Goal: Find specific page/section: Find specific page/section

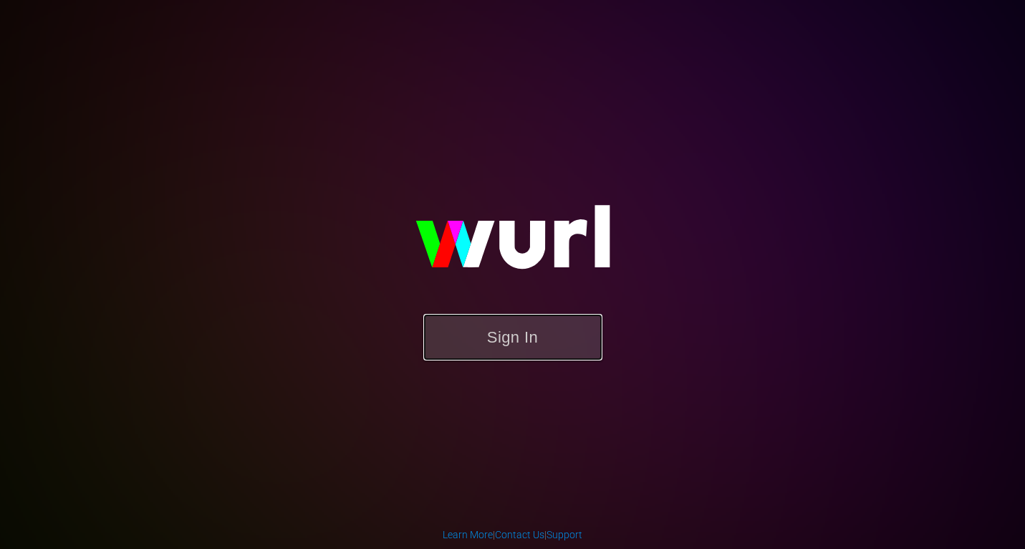
click at [523, 337] on button "Sign In" at bounding box center [512, 337] width 179 height 47
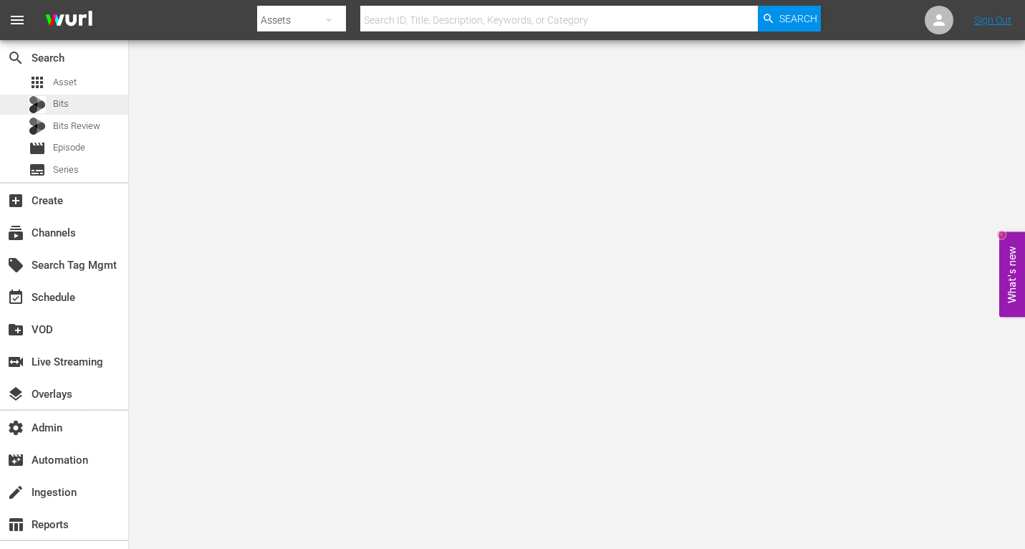
click at [85, 107] on div "Bits" at bounding box center [64, 105] width 128 height 20
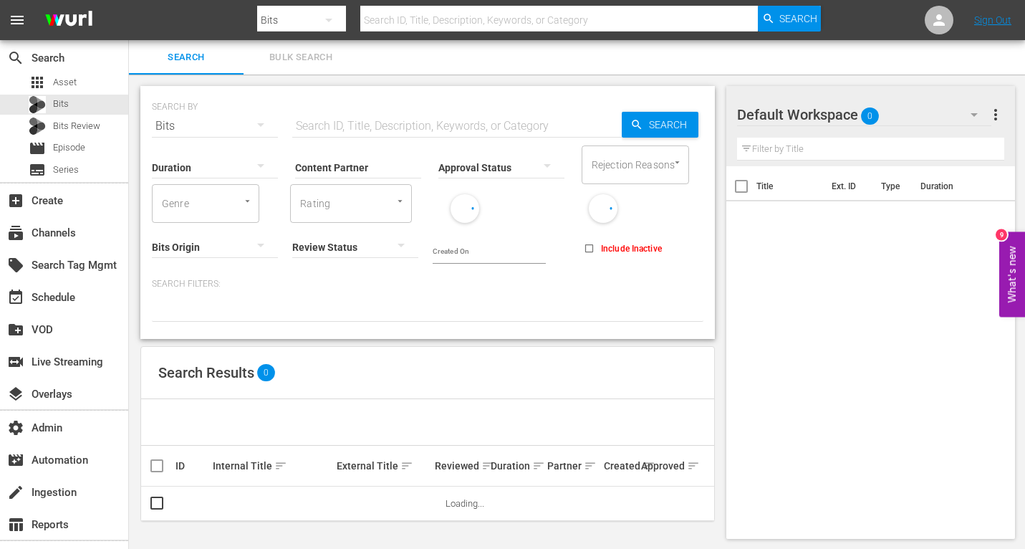
click at [355, 163] on input "Content Partner" at bounding box center [358, 169] width 126 height 52
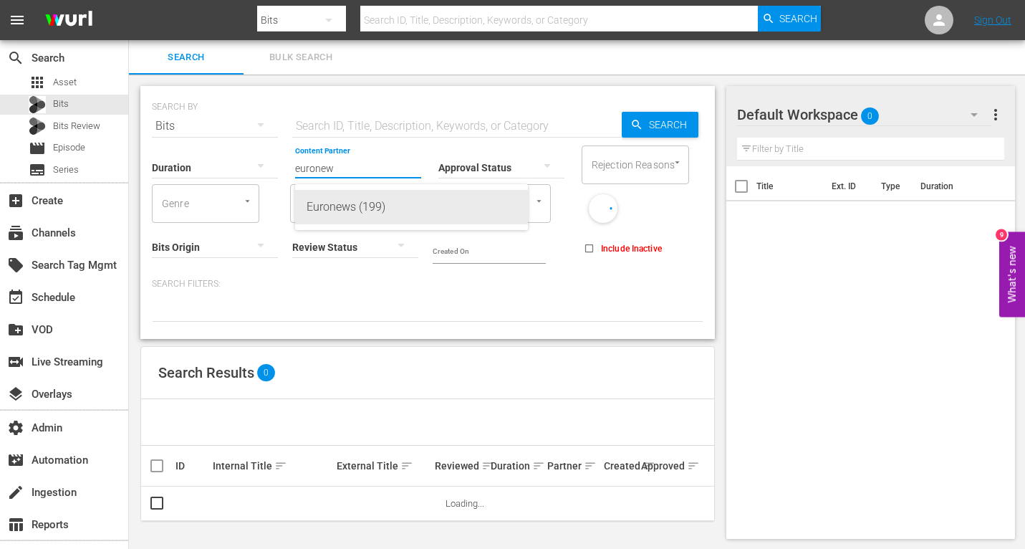
click at [327, 205] on div "Euronews (199)" at bounding box center [412, 207] width 210 height 34
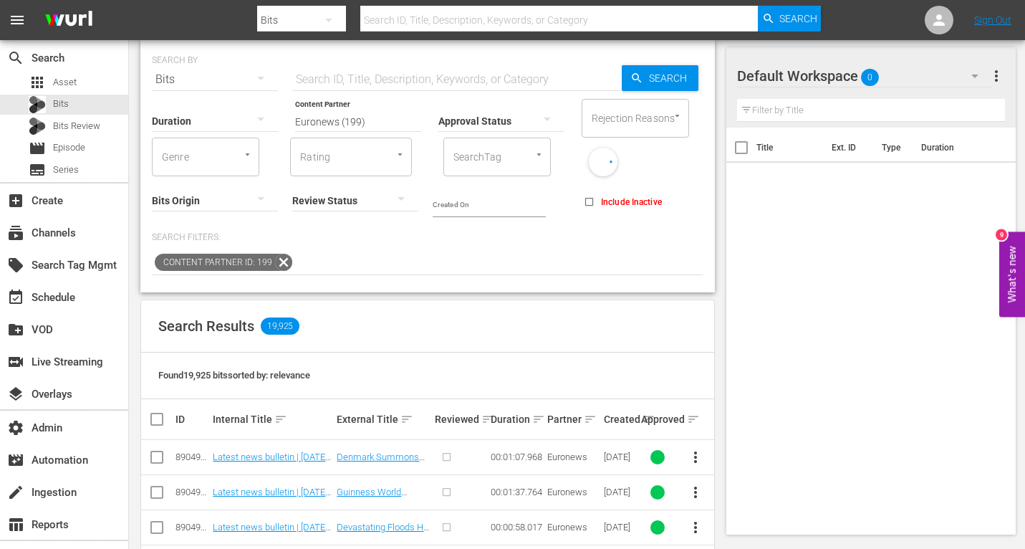
scroll to position [48, 0]
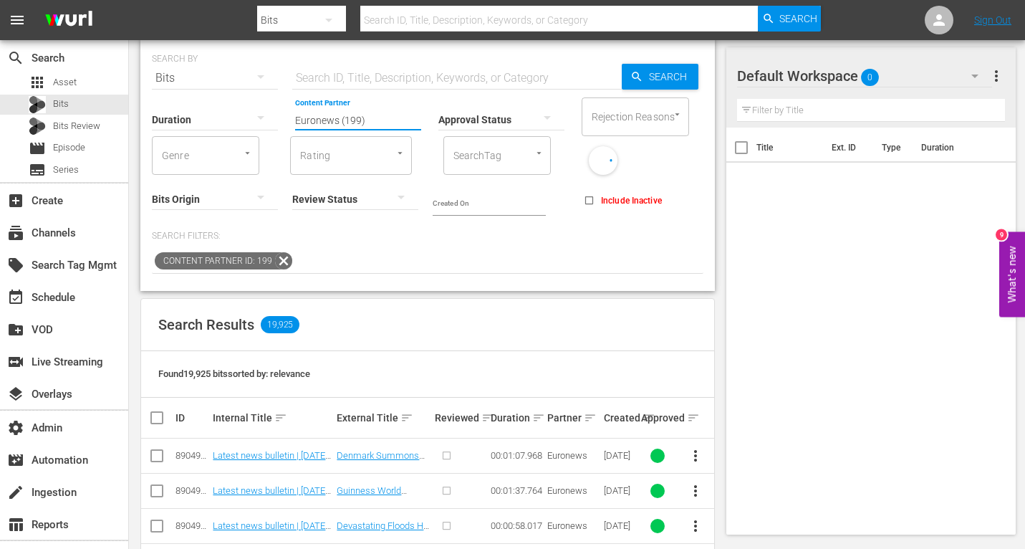
click at [314, 109] on input "Euronews (199)" at bounding box center [358, 121] width 126 height 52
click at [398, 130] on input "bloomberg" at bounding box center [358, 121] width 126 height 52
click at [401, 122] on input "bloomberg" at bounding box center [358, 121] width 126 height 52
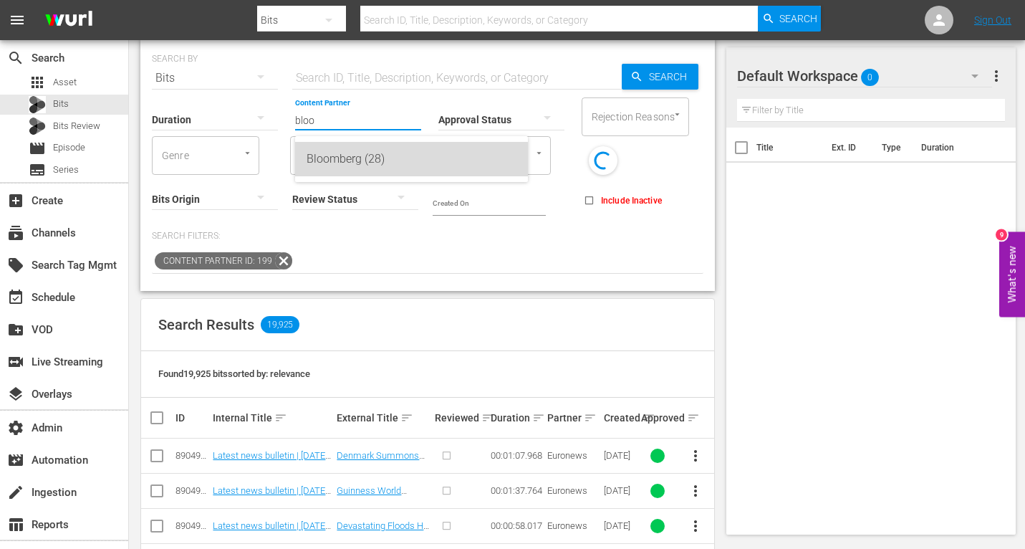
click at [391, 153] on div "Bloomberg (28)" at bounding box center [412, 159] width 210 height 34
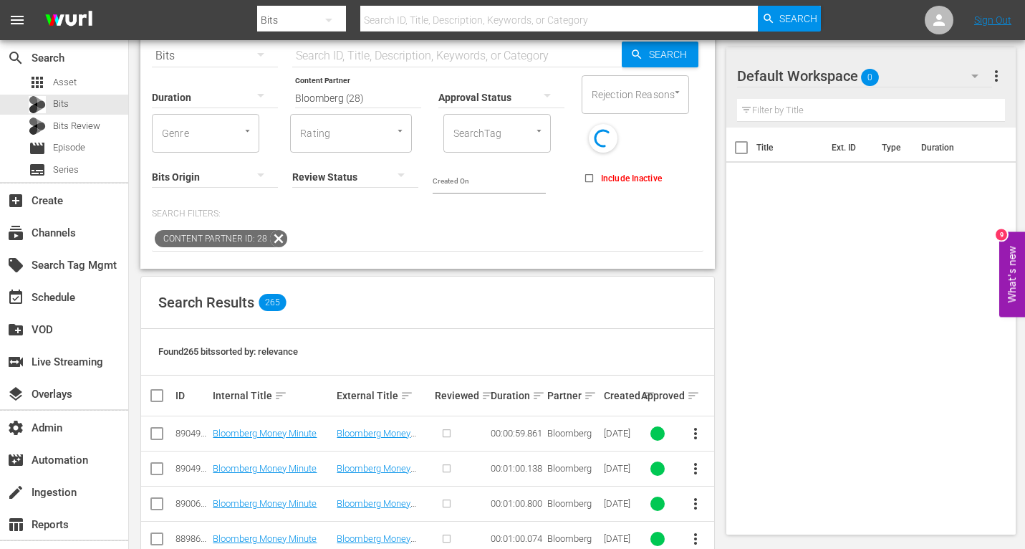
scroll to position [72, 0]
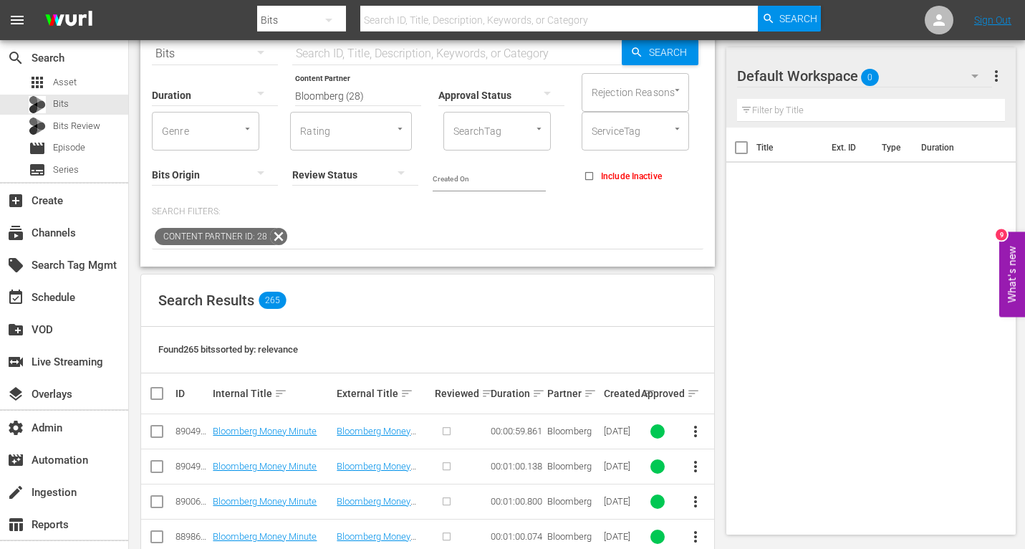
click at [345, 87] on input "Bloomberg (28)" at bounding box center [358, 96] width 126 height 52
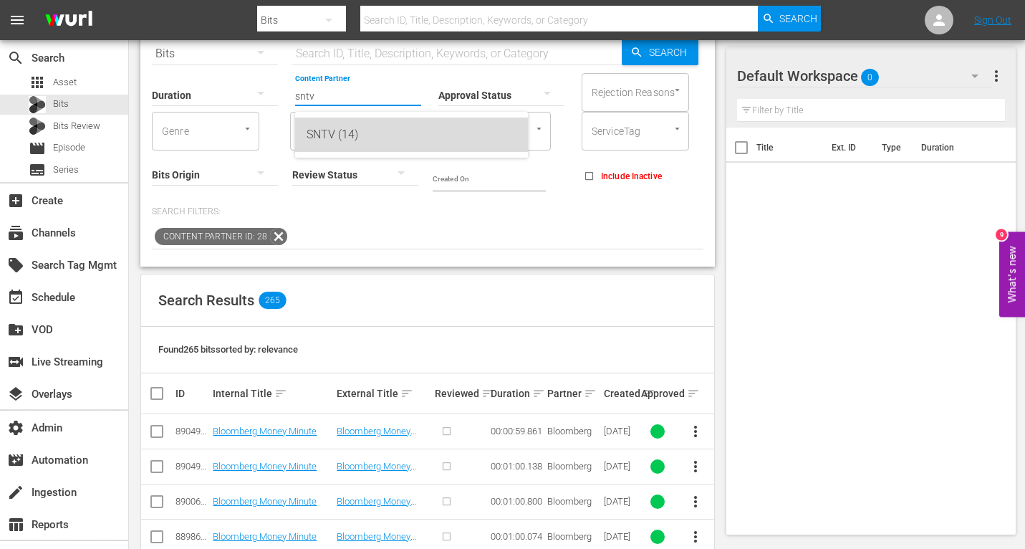
click at [367, 133] on div "SNTV (14)" at bounding box center [412, 134] width 210 height 34
type input "SNTV (14)"
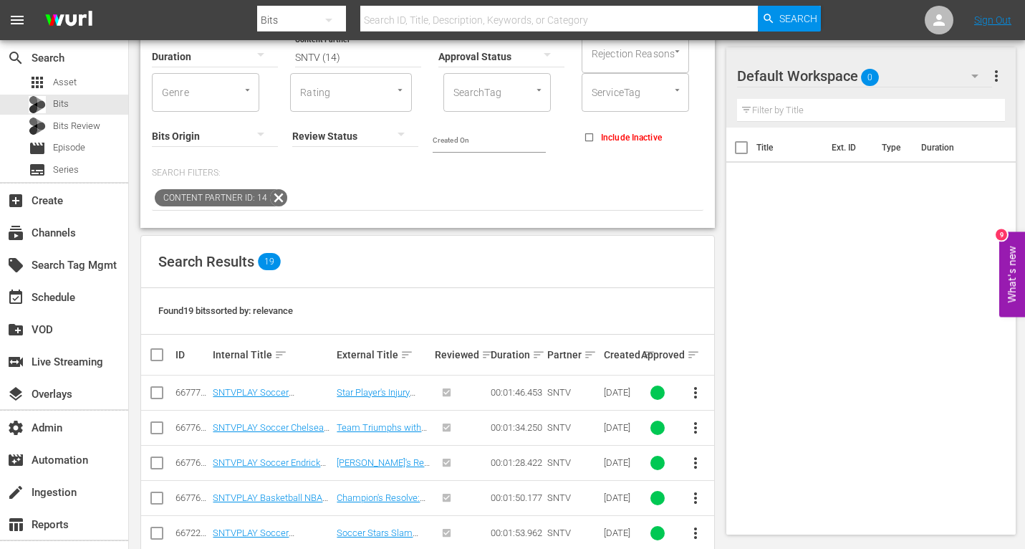
scroll to position [120, 0]
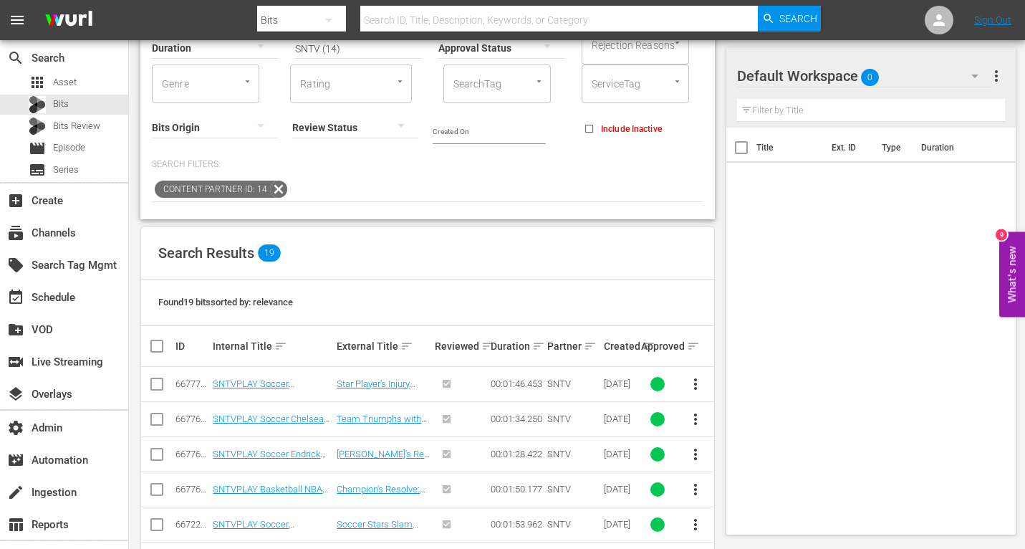
click at [504, 275] on div "Search Results 19" at bounding box center [427, 253] width 573 height 52
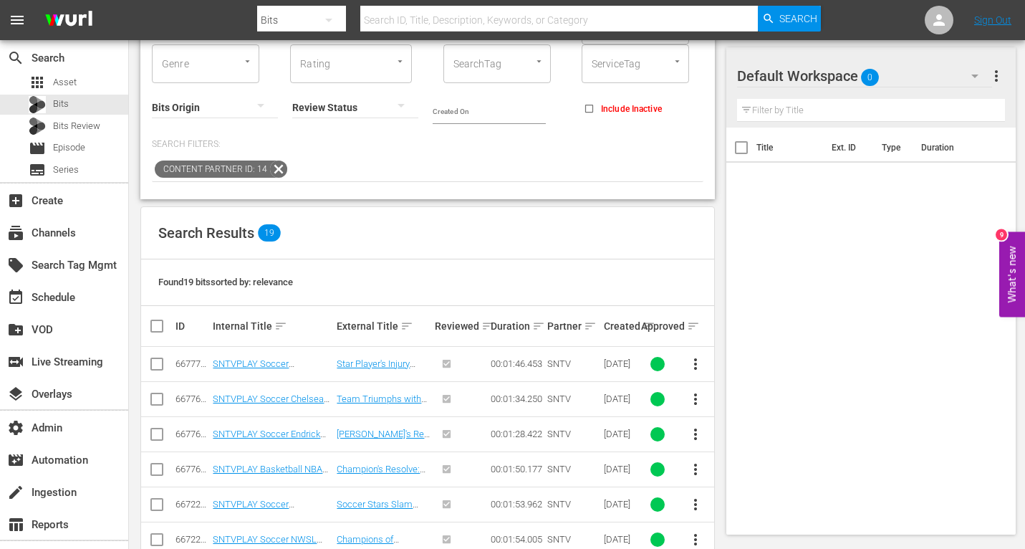
scroll to position [140, 0]
click at [623, 364] on div "[DATE]" at bounding box center [620, 362] width 33 height 11
click at [622, 359] on div "[DATE]" at bounding box center [620, 362] width 33 height 11
click at [614, 435] on div "[DATE]" at bounding box center [620, 433] width 33 height 11
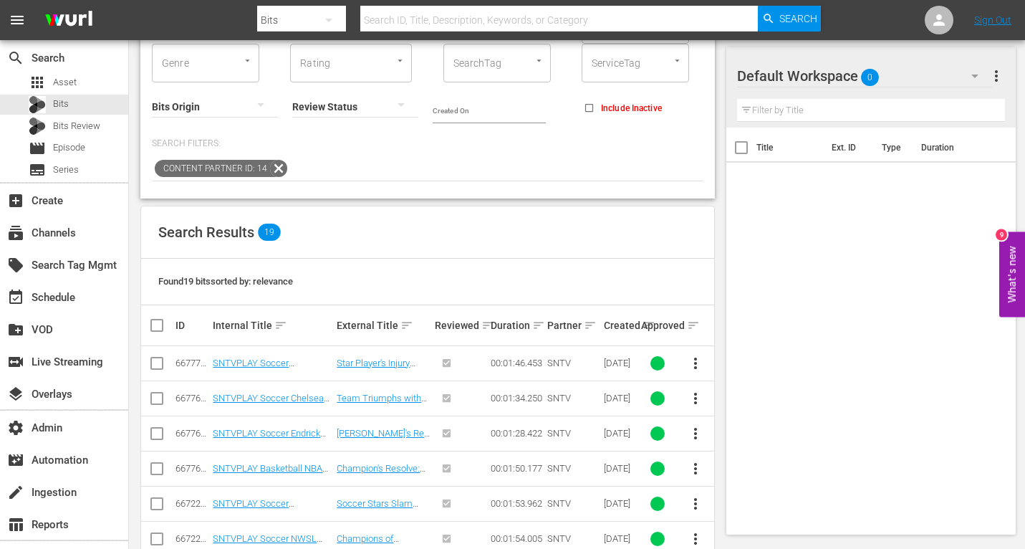
click at [622, 365] on div "[DATE]" at bounding box center [620, 362] width 33 height 11
click at [251, 373] on td "SNTVPLAY Soccer Manchester City Reaction" at bounding box center [273, 363] width 124 height 35
click at [255, 362] on link "SNTVPLAY Soccer Manchester City Reaction" at bounding box center [265, 367] width 104 height 21
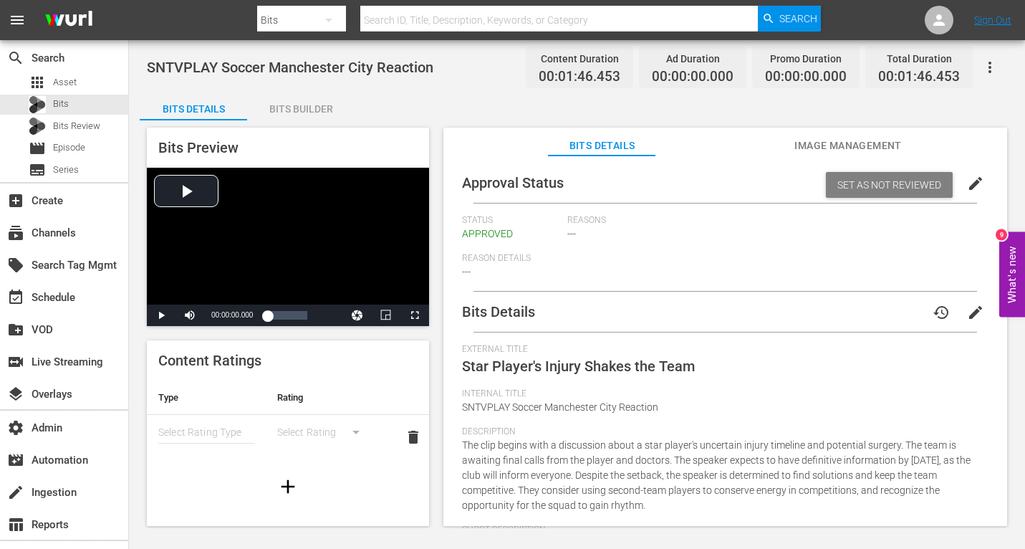
scroll to position [357, 0]
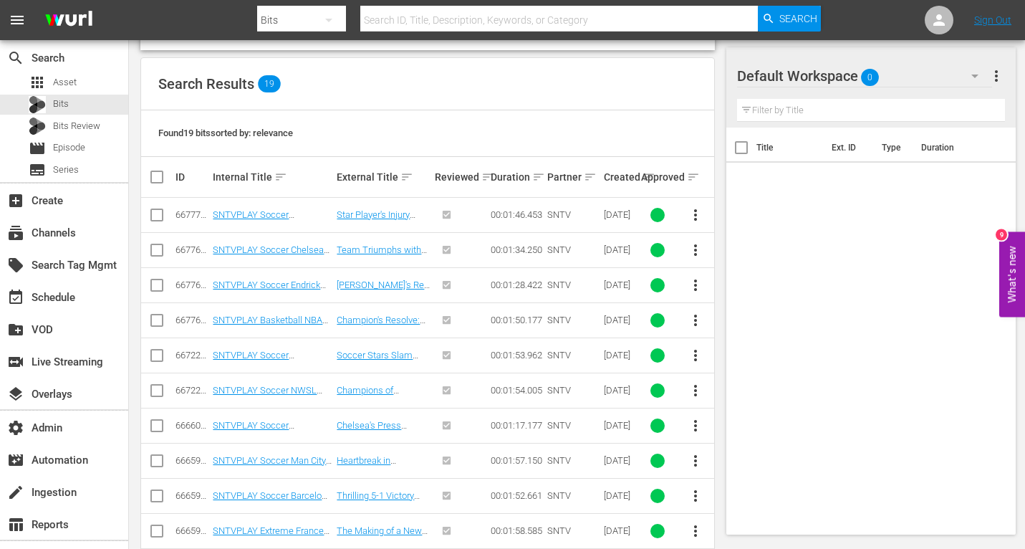
scroll to position [299, 0]
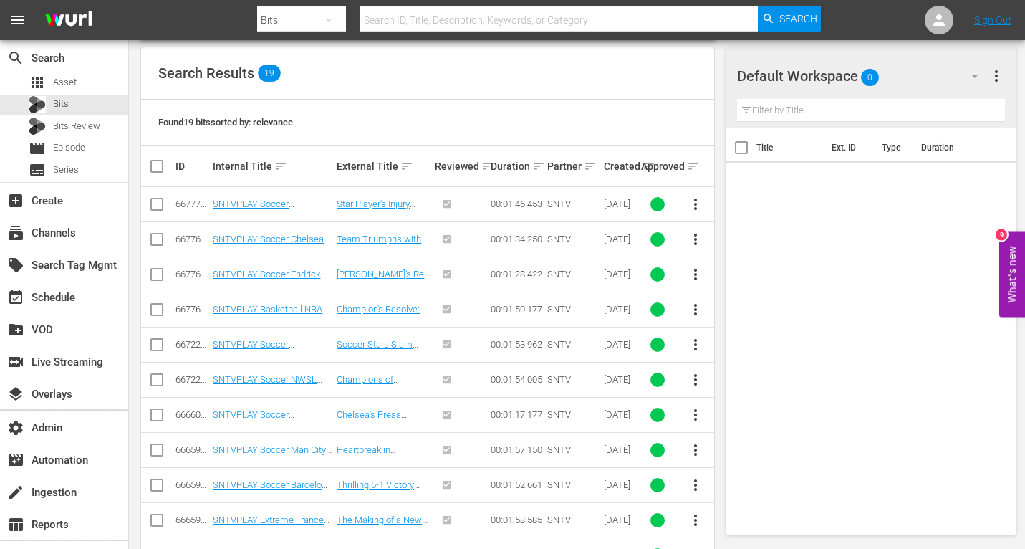
click at [610, 201] on div "[DATE]" at bounding box center [620, 203] width 33 height 11
click at [284, 244] on link "SNTVPLAY Soccer Chelsea Reaction" at bounding box center [268, 244] width 111 height 21
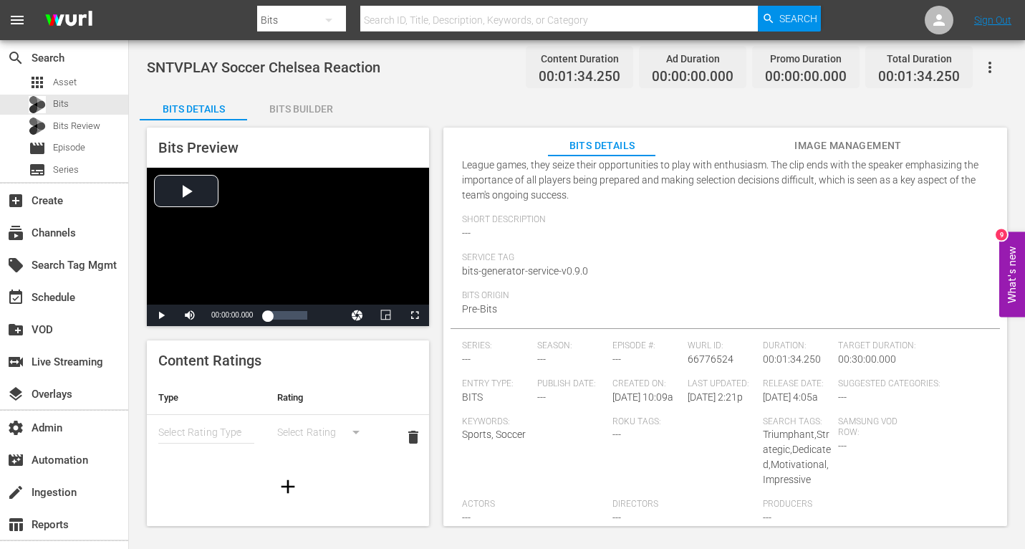
scroll to position [387, 0]
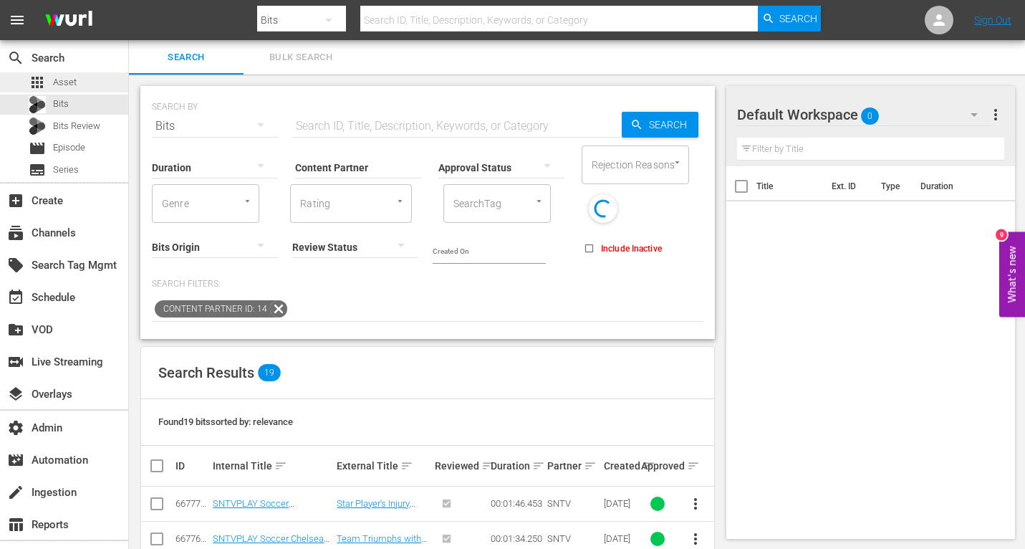
click at [82, 84] on div "apps Asset" at bounding box center [64, 82] width 128 height 20
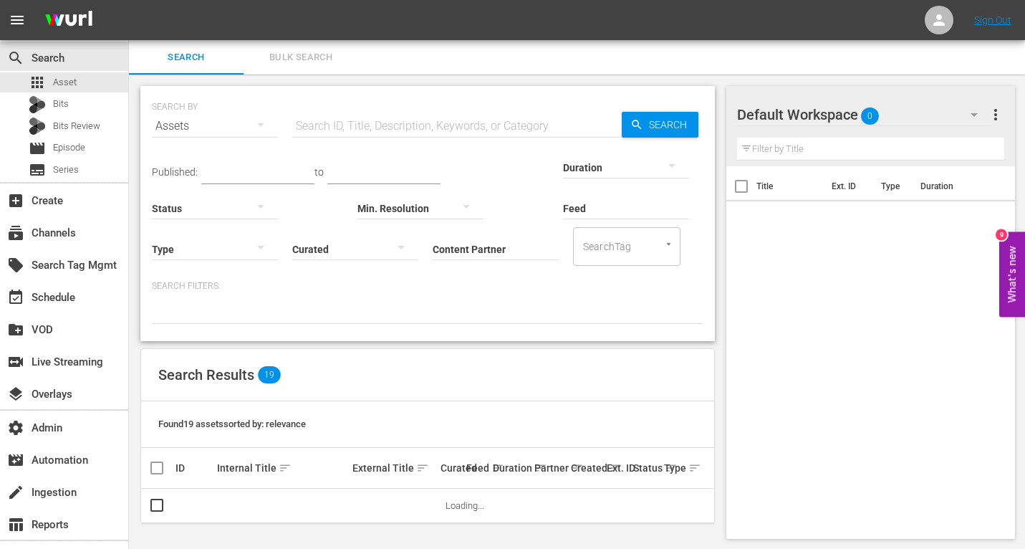
click at [340, 122] on input "text" at bounding box center [457, 126] width 330 height 34
click at [468, 242] on input "Content Partner" at bounding box center [496, 250] width 126 height 52
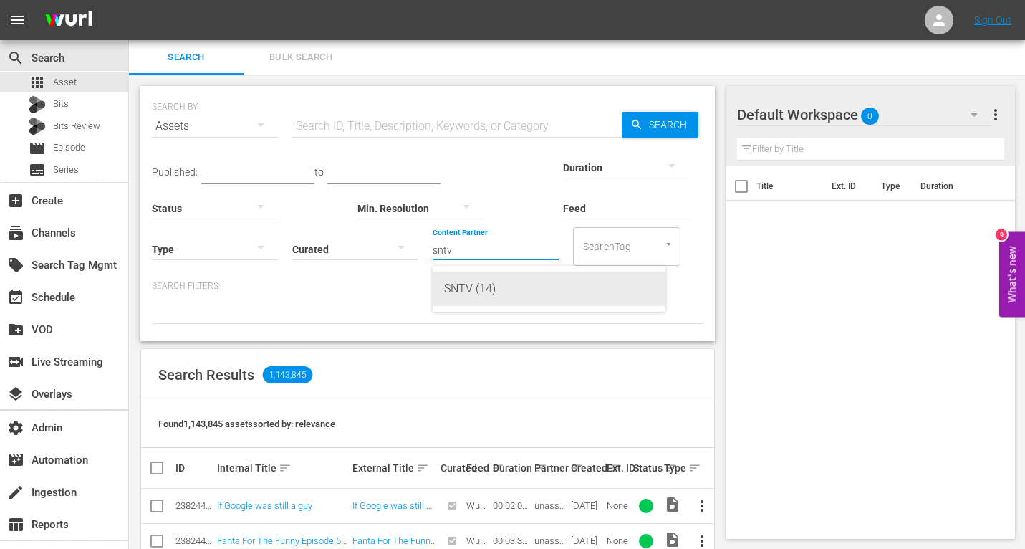
click at [522, 285] on div "SNTV (14)" at bounding box center [549, 288] width 210 height 34
type input "SNTV (14)"
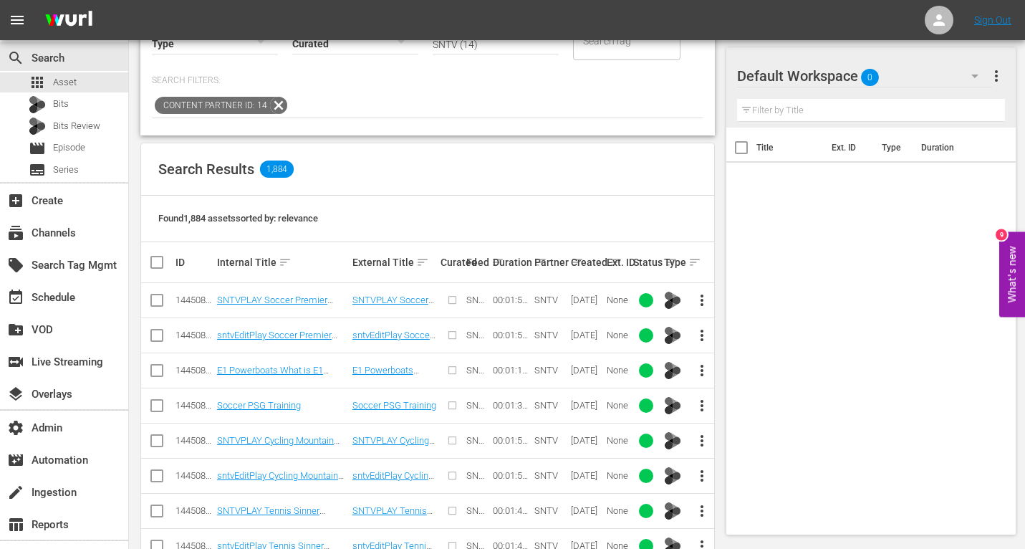
scroll to position [87, 0]
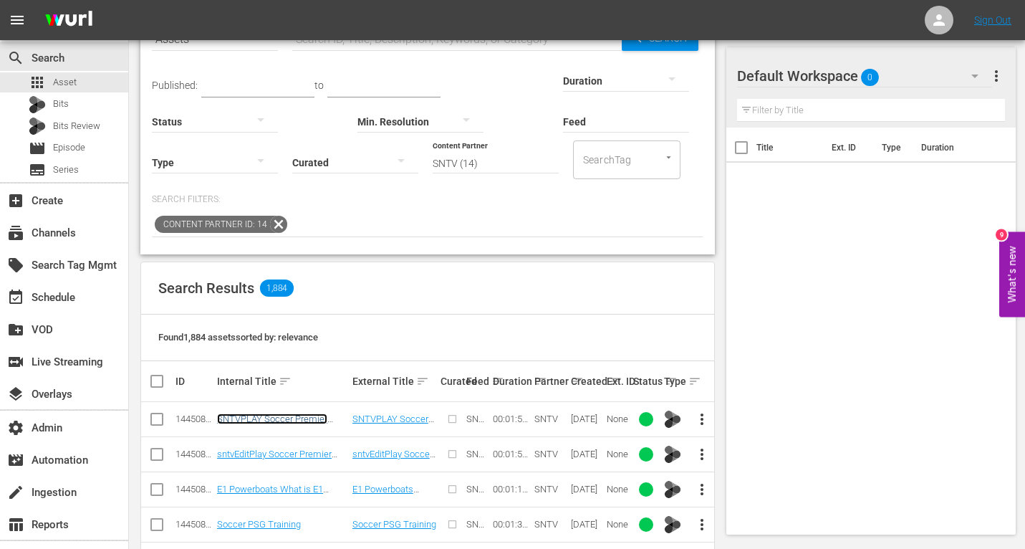
click at [260, 422] on link "SNTVPLAY Soccer Premier League Wrap" at bounding box center [272, 423] width 110 height 21
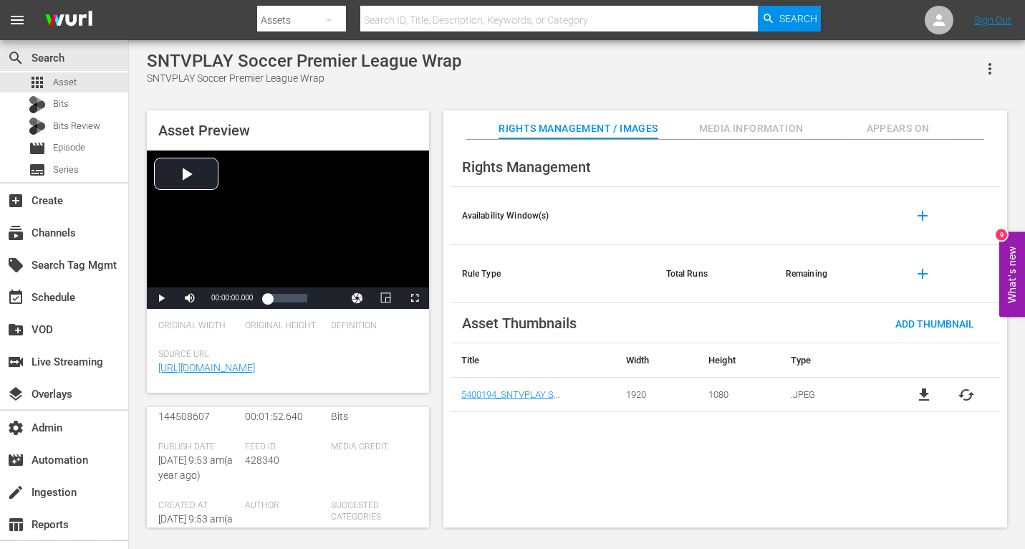
scroll to position [229, 0]
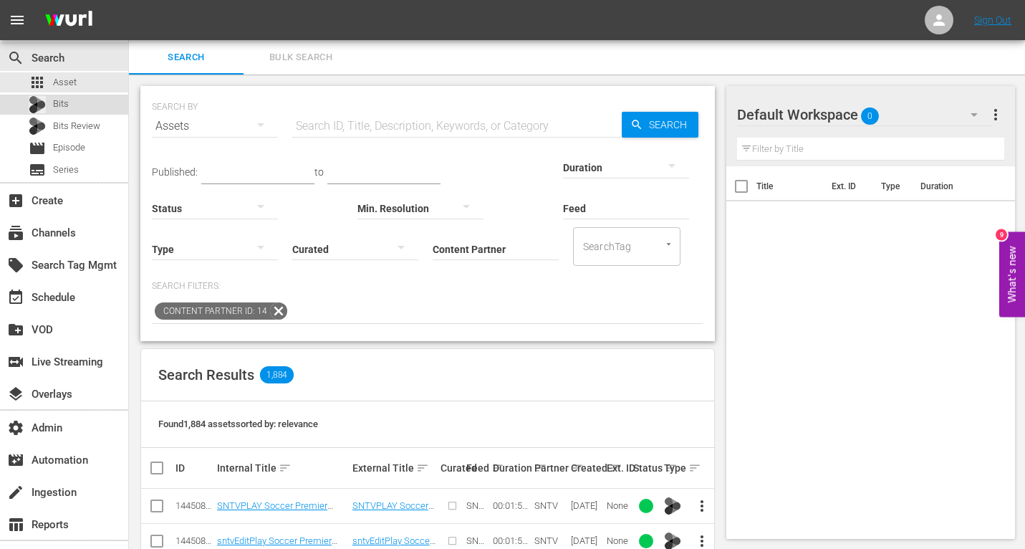
click at [72, 110] on div "Bits" at bounding box center [64, 105] width 128 height 20
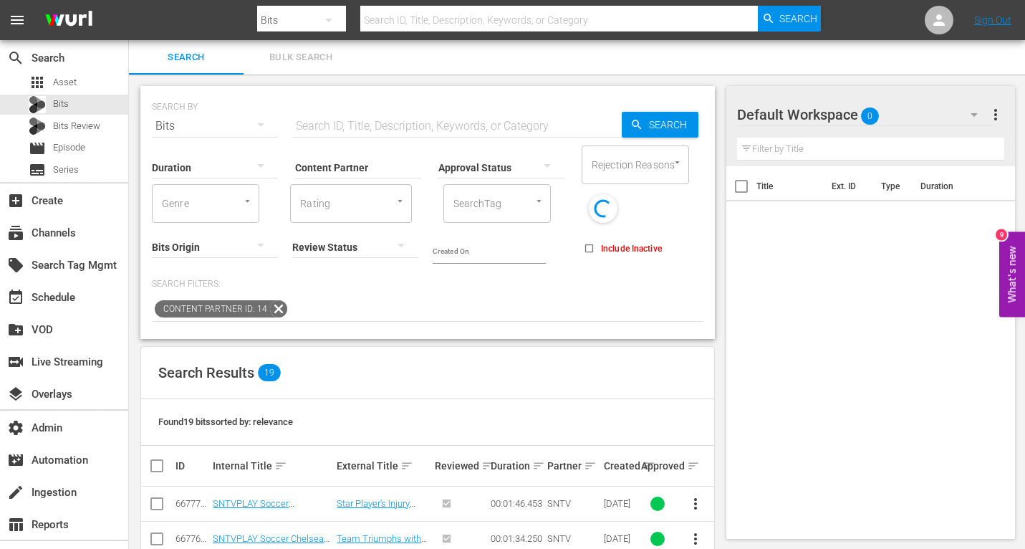
click at [466, 168] on div at bounding box center [501, 167] width 126 height 40
click at [366, 163] on div "APPROVED REJECTED" at bounding box center [512, 274] width 1025 height 549
click at [363, 164] on input "Content Partner" at bounding box center [358, 169] width 126 height 52
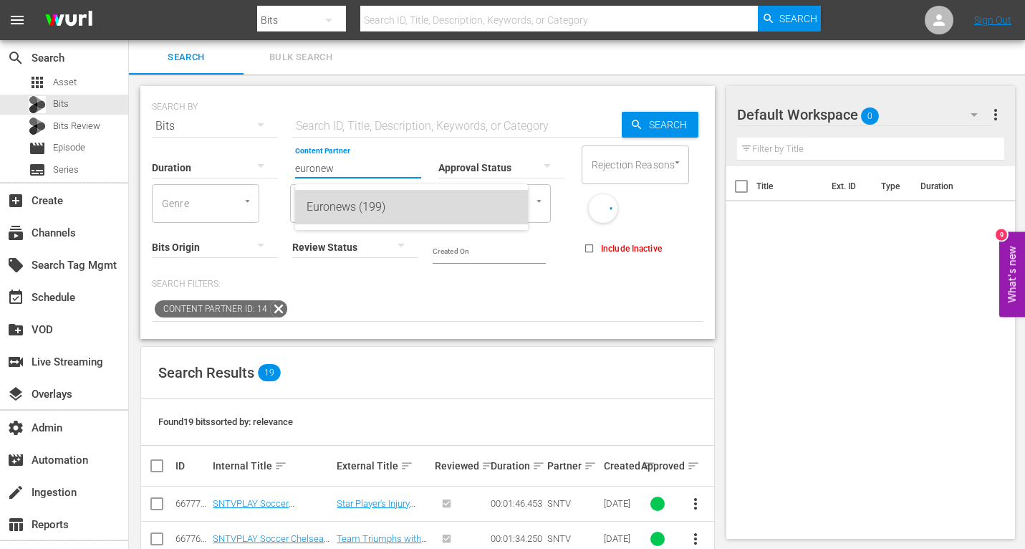
click at [342, 212] on div "Euronews (199)" at bounding box center [412, 207] width 210 height 34
type input "Euronews (199)"
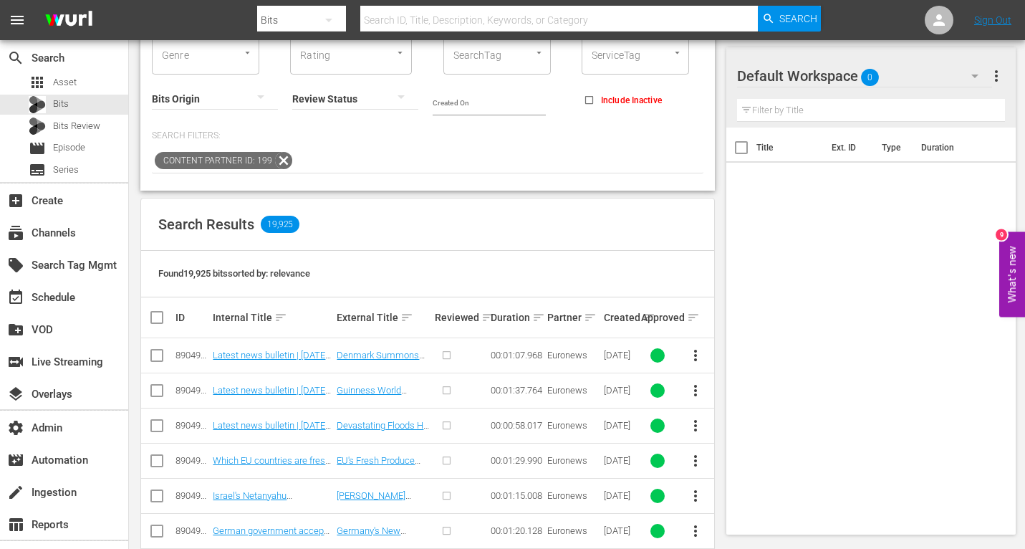
scroll to position [178, 0]
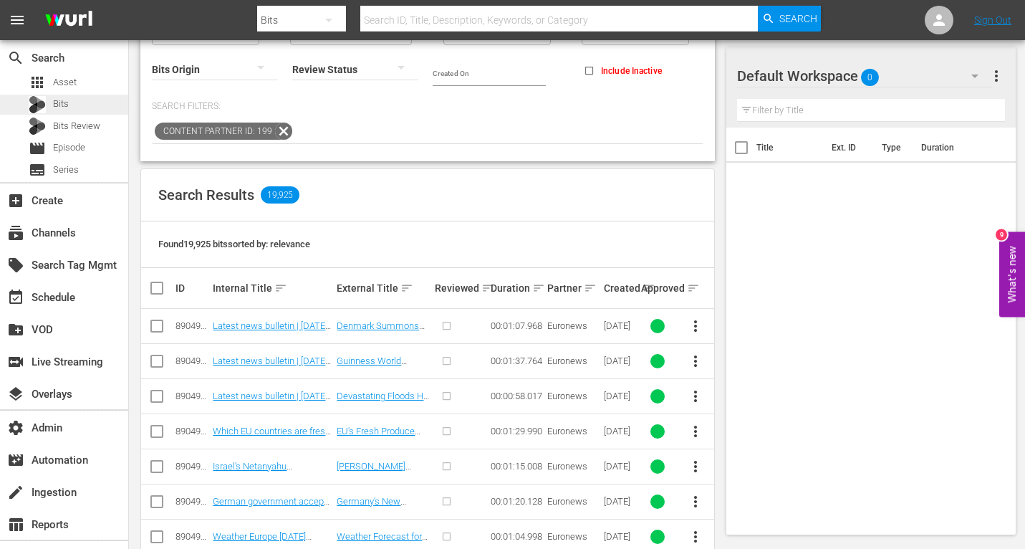
click at [81, 111] on div "Bits" at bounding box center [64, 105] width 128 height 20
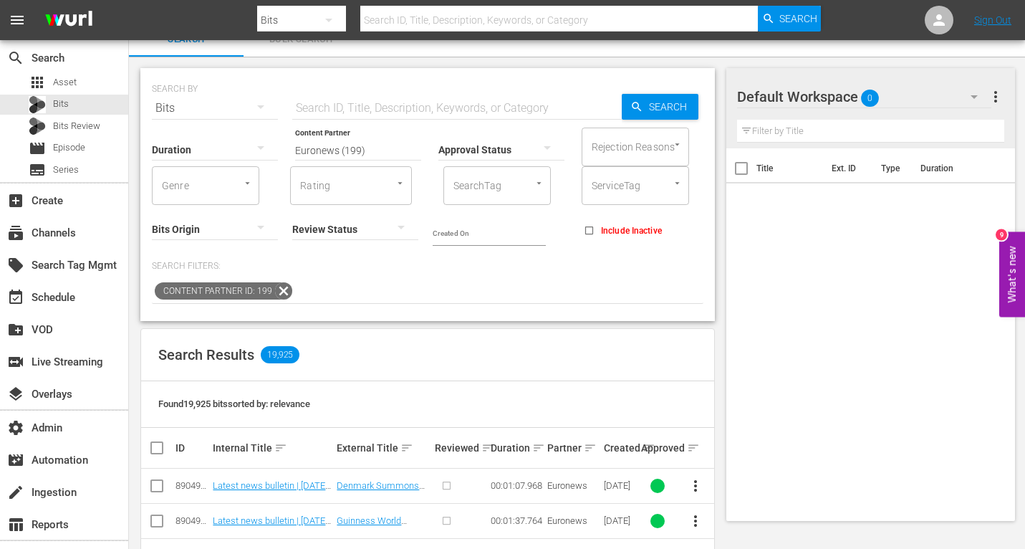
scroll to position [0, 0]
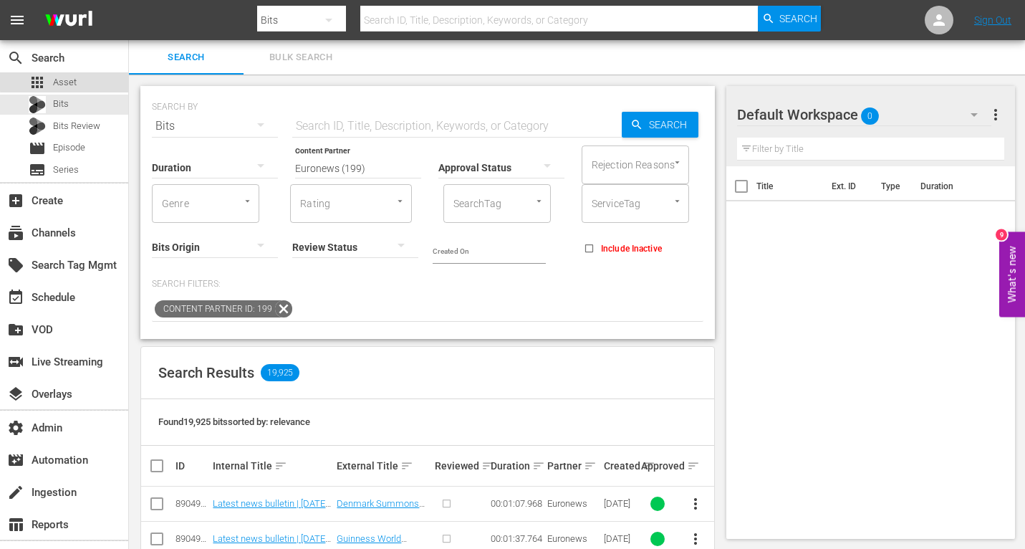
click at [92, 79] on div "apps Asset" at bounding box center [64, 82] width 128 height 20
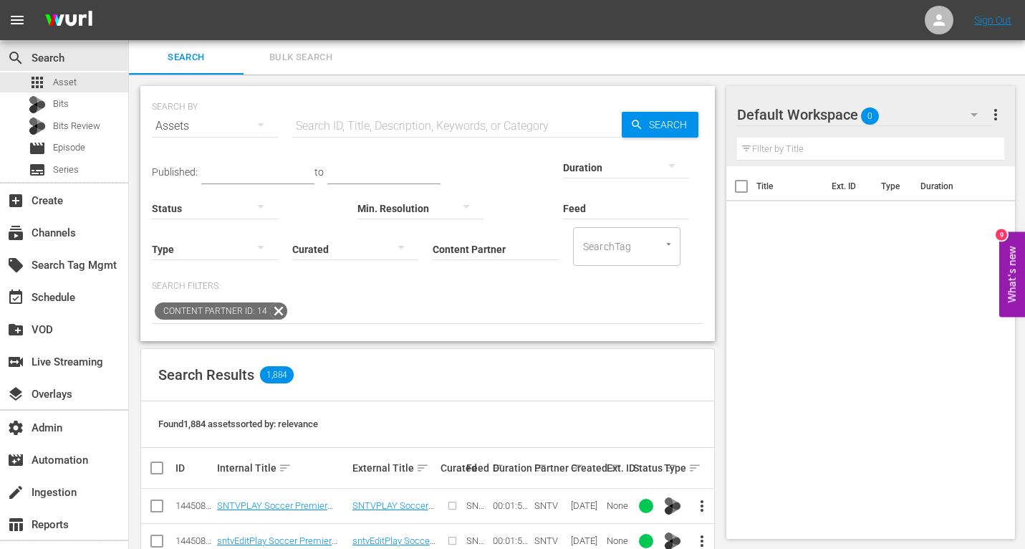
click at [343, 169] on input "text" at bounding box center [383, 173] width 113 height 21
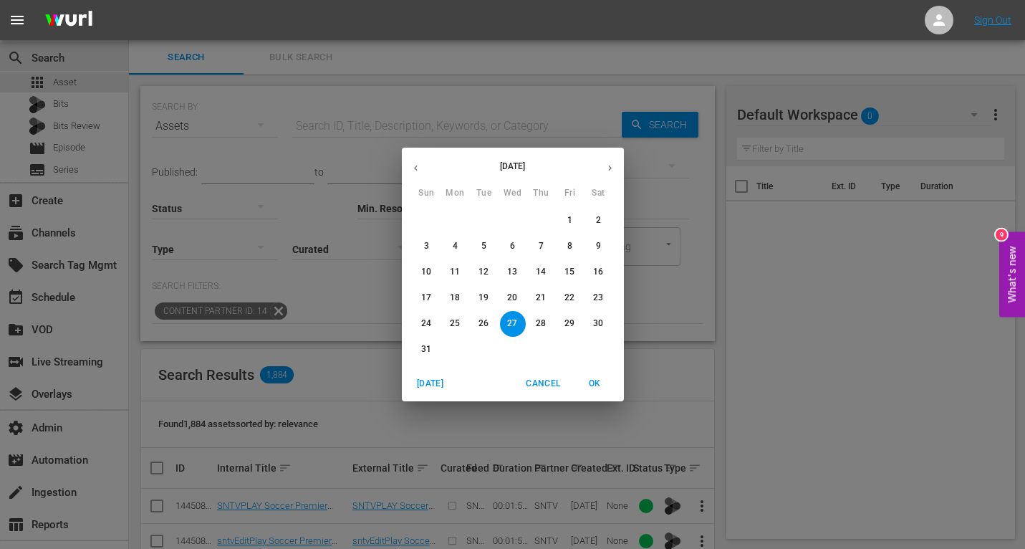
click at [314, 277] on div "[DATE] Sun Mon Tue Wed Thu Fri Sat 27 28 29 30 31 1 2 3 4 5 6 7 8 9 10 11 12 13…" at bounding box center [512, 274] width 1025 height 549
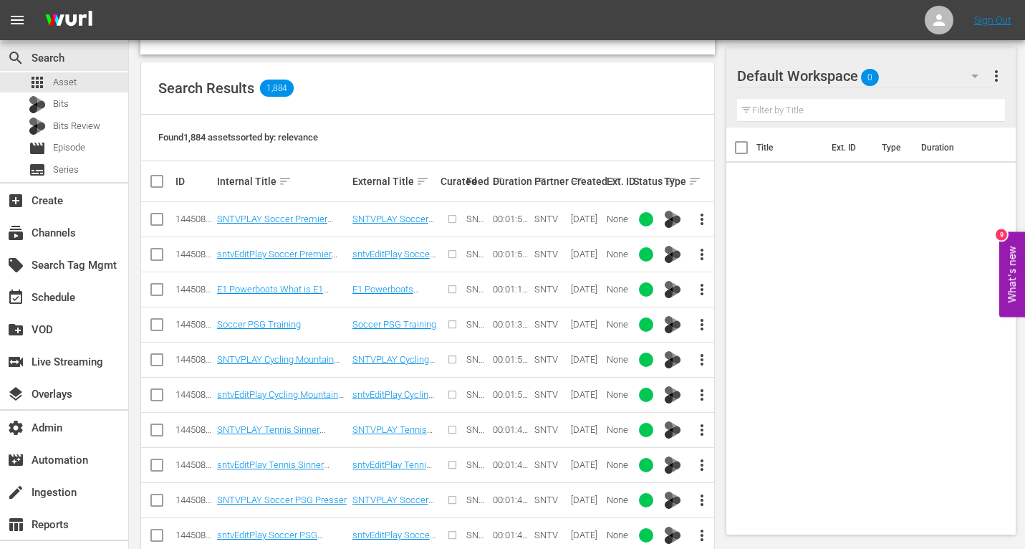
scroll to position [262, 0]
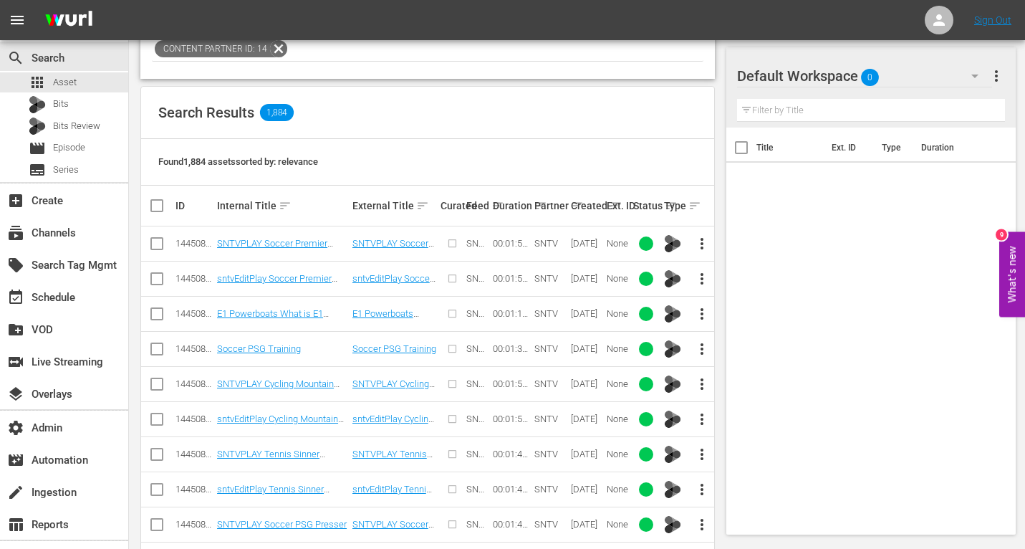
click at [587, 214] on th "Created sort" at bounding box center [587, 206] width 37 height 40
click at [587, 207] on div "Created sort" at bounding box center [587, 205] width 32 height 17
click at [600, 206] on div "Created sort" at bounding box center [587, 205] width 32 height 17
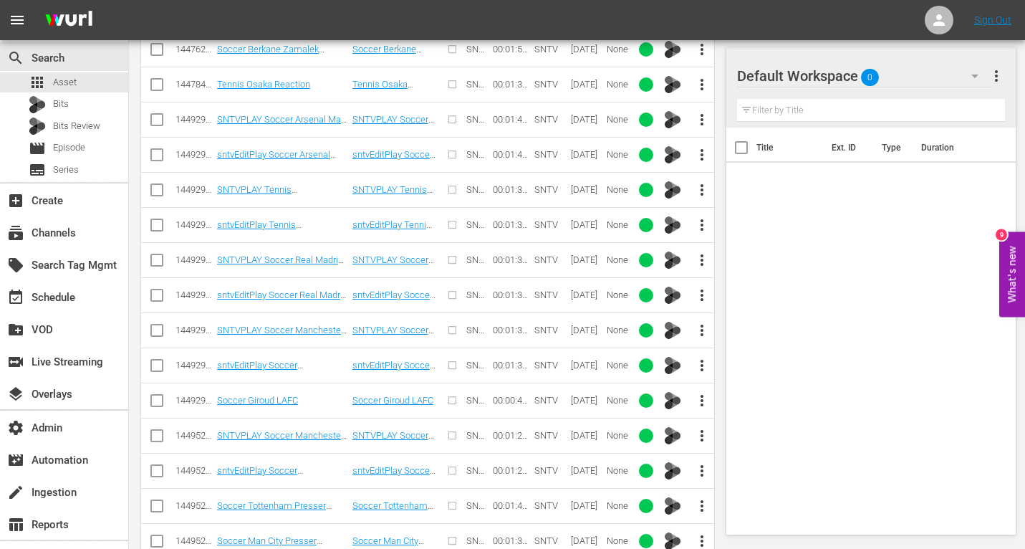
scroll to position [4212, 0]
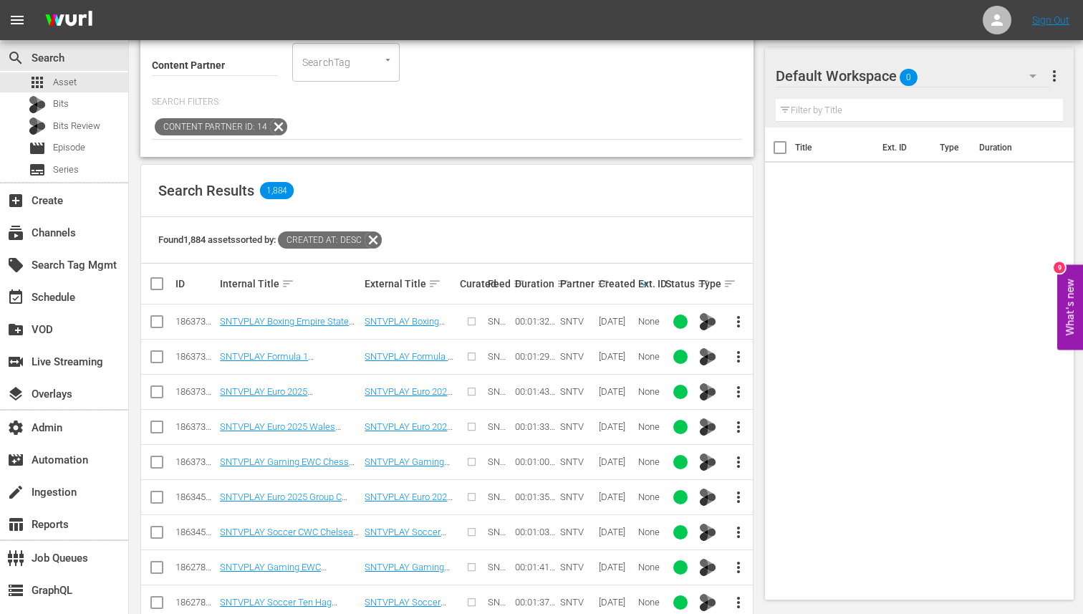
scroll to position [193, 0]
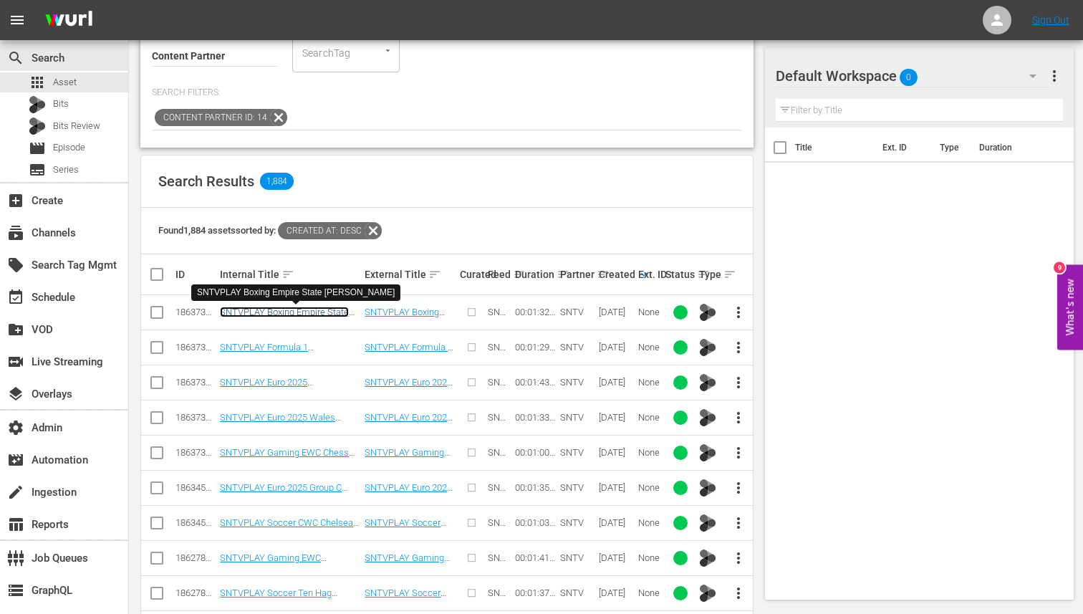
click at [279, 312] on link "SNTVPLAY Boxing Empire State Taylor Serrano" at bounding box center [284, 317] width 129 height 21
